Goal: Navigation & Orientation: Find specific page/section

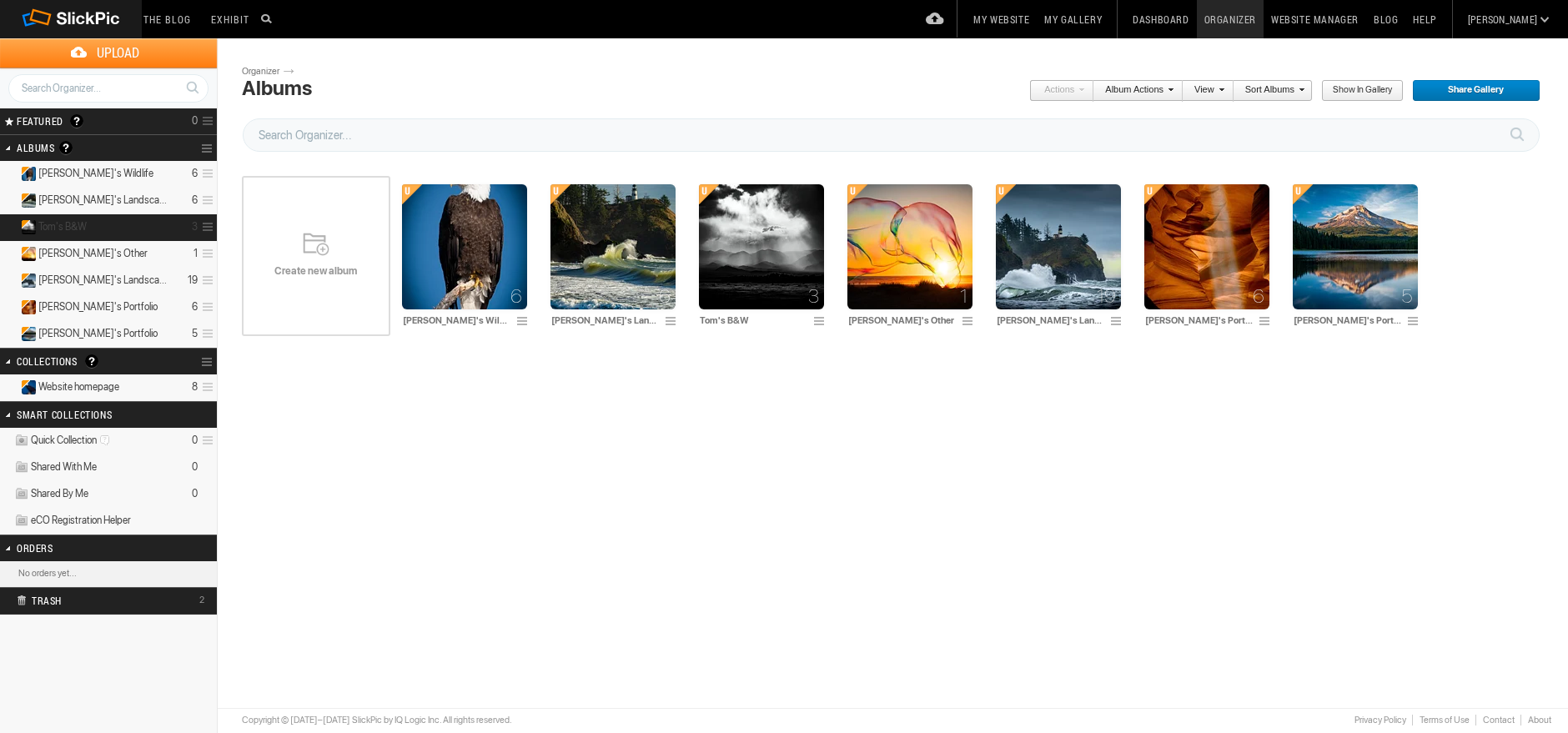
click at [54, 229] on span "Tom's B&W" at bounding box center [62, 227] width 48 height 13
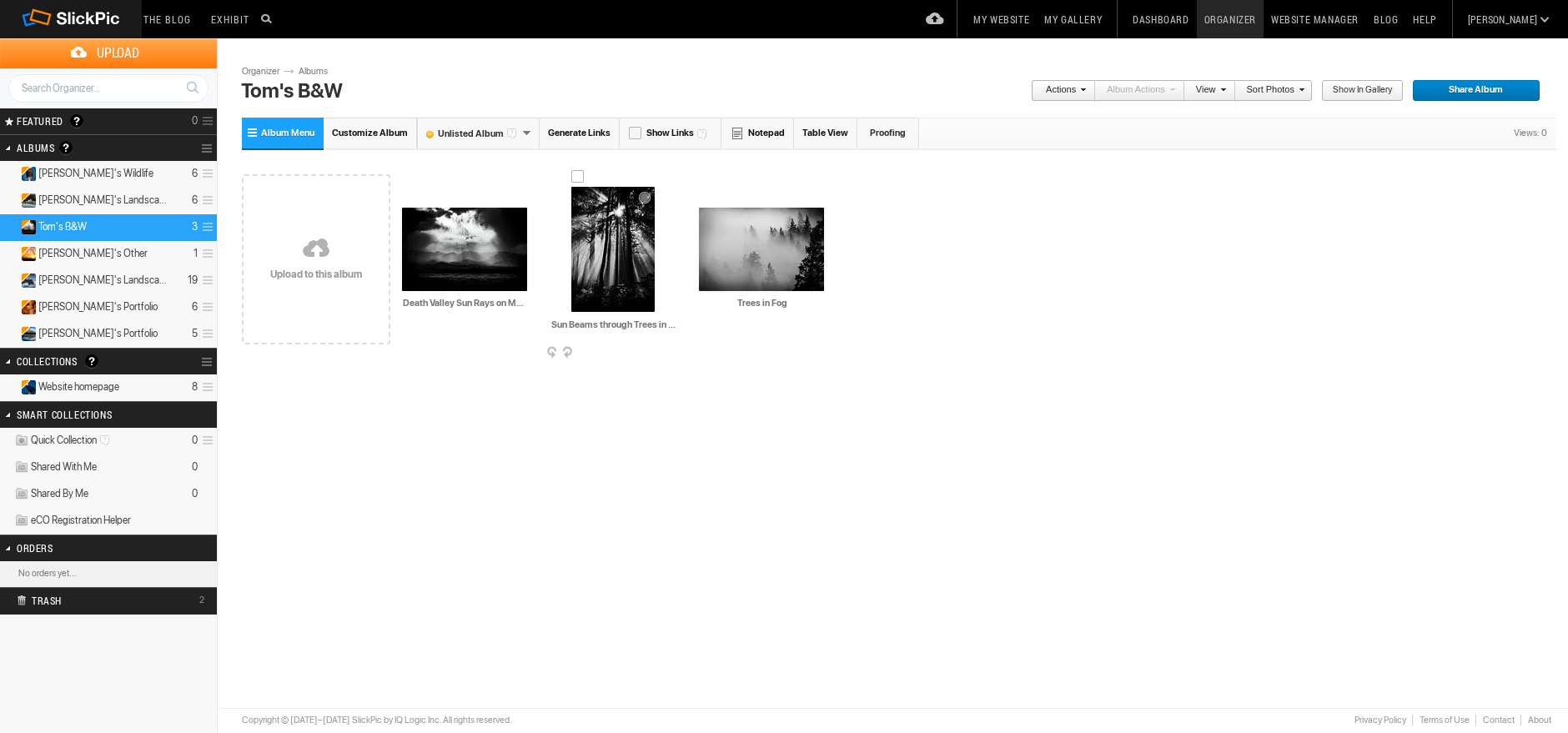
click at [673, 347] on span at bounding box center [674, 354] width 17 height 13
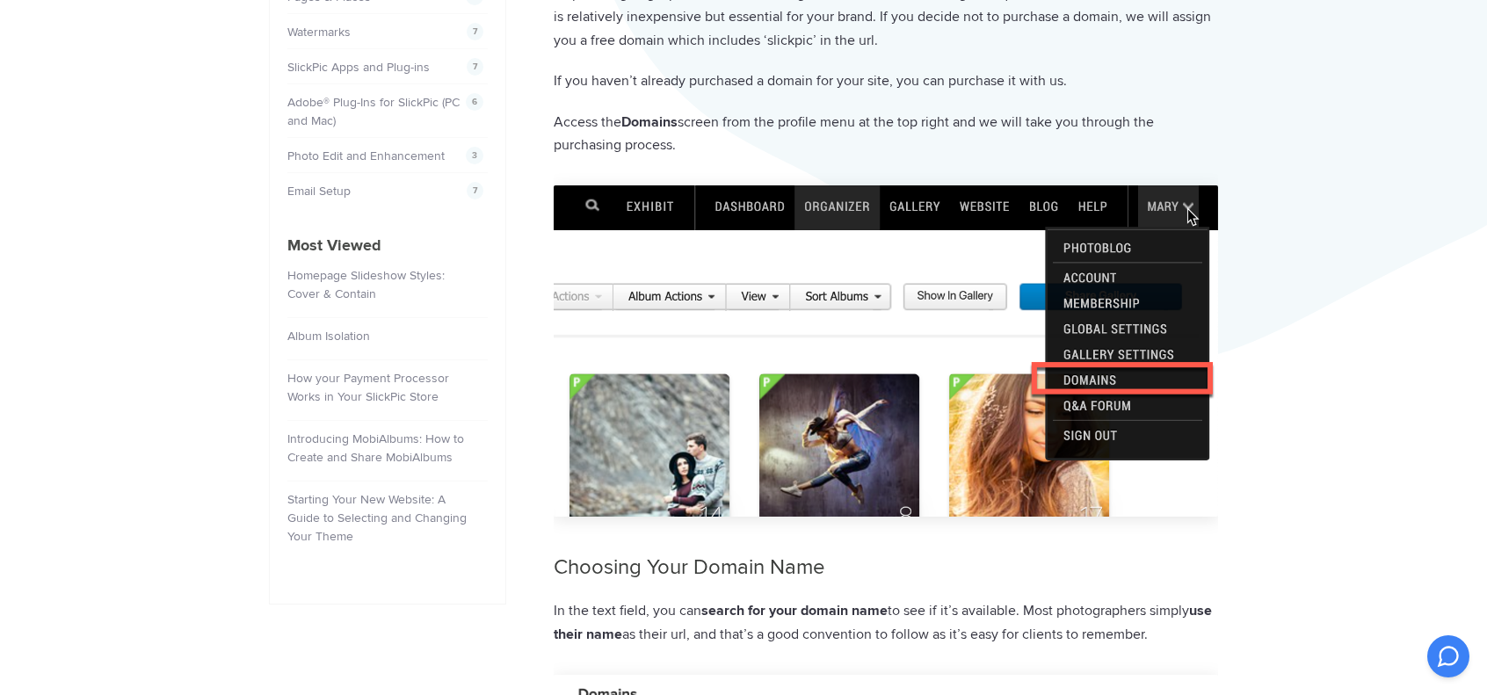
scroll to position [732, 0]
